Goal: Information Seeking & Learning: Learn about a topic

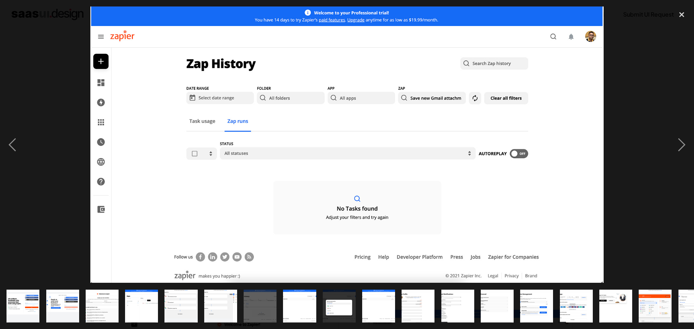
click at [651, 302] on img "show item 17 of 19" at bounding box center [654, 306] width 61 height 33
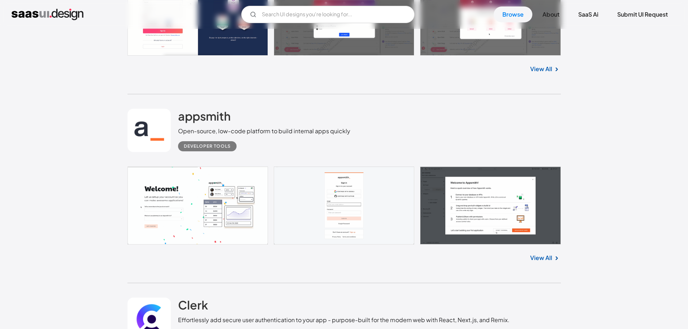
scroll to position [11821, 0]
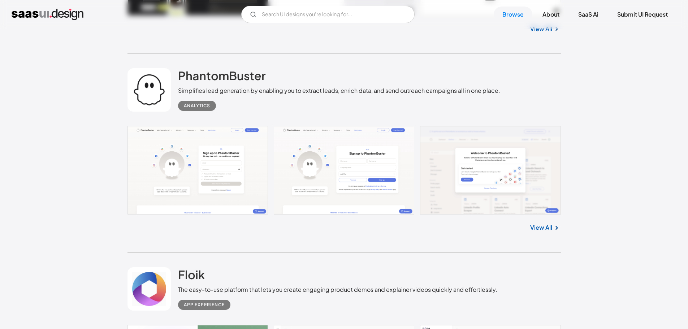
scroll to position [12761, 0]
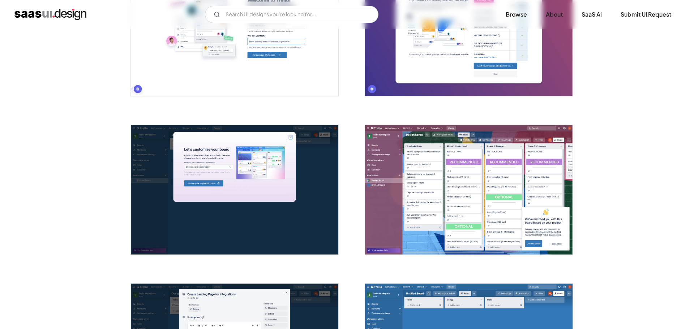
scroll to position [108, 0]
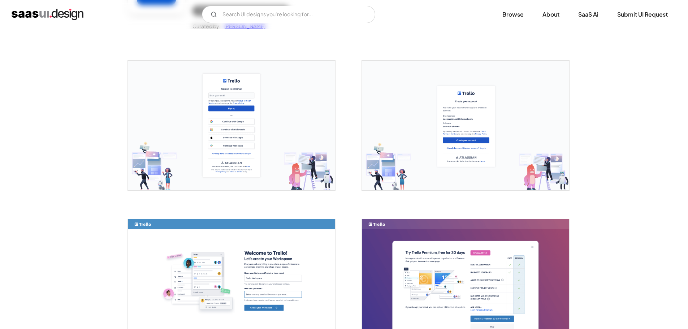
click at [535, 124] on img "open lightbox" at bounding box center [465, 126] width 207 height 130
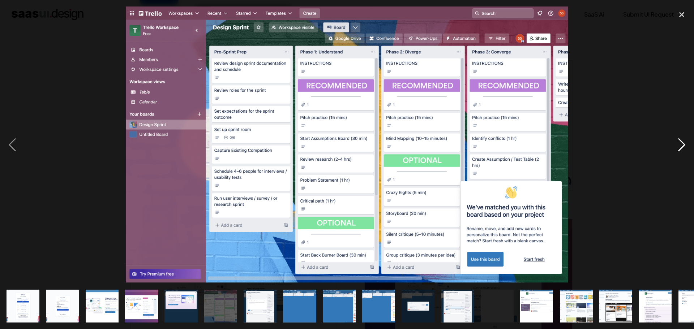
click at [681, 151] on div "next image" at bounding box center [681, 145] width 25 height 276
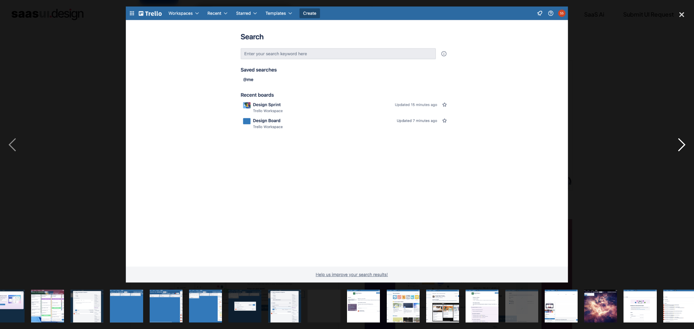
scroll to position [0, 221]
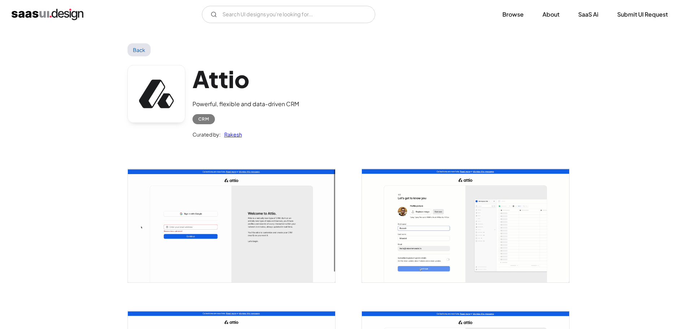
click at [284, 216] on img "open lightbox" at bounding box center [231, 225] width 207 height 113
